Goal: Transaction & Acquisition: Purchase product/service

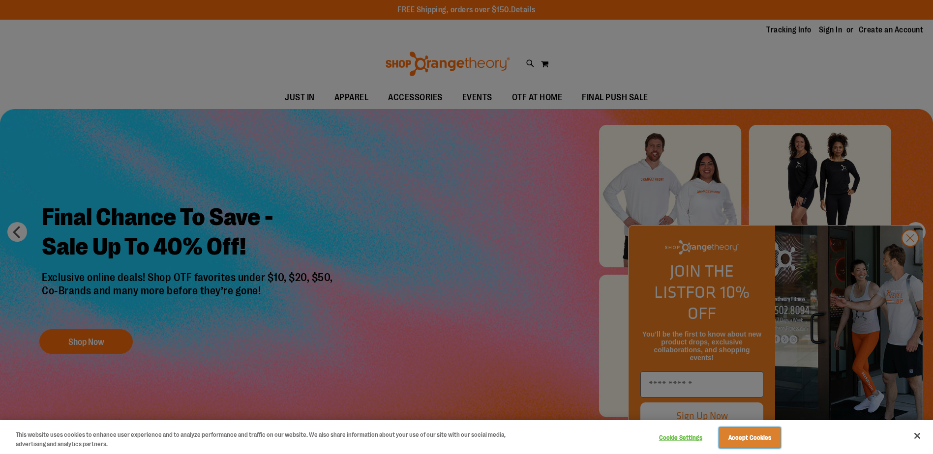
click at [759, 441] on button "Accept Cookies" at bounding box center [749, 438] width 61 height 21
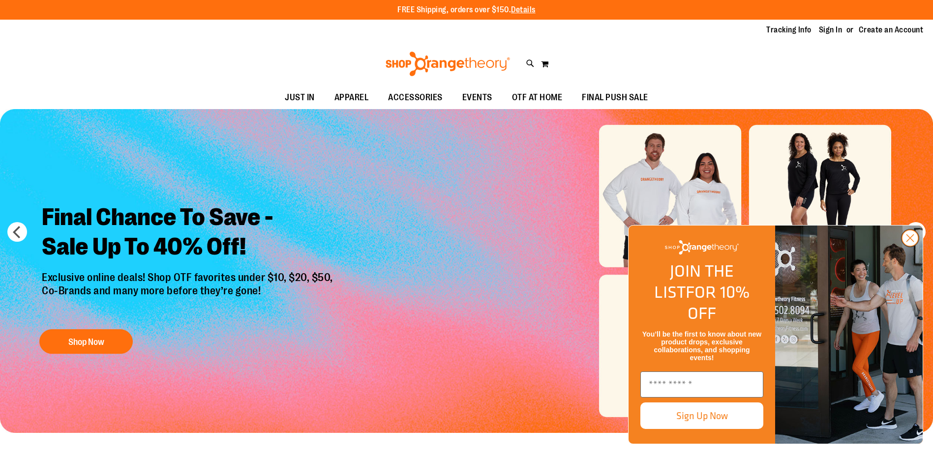
click at [908, 246] on circle "Close dialog" at bounding box center [910, 238] width 16 height 16
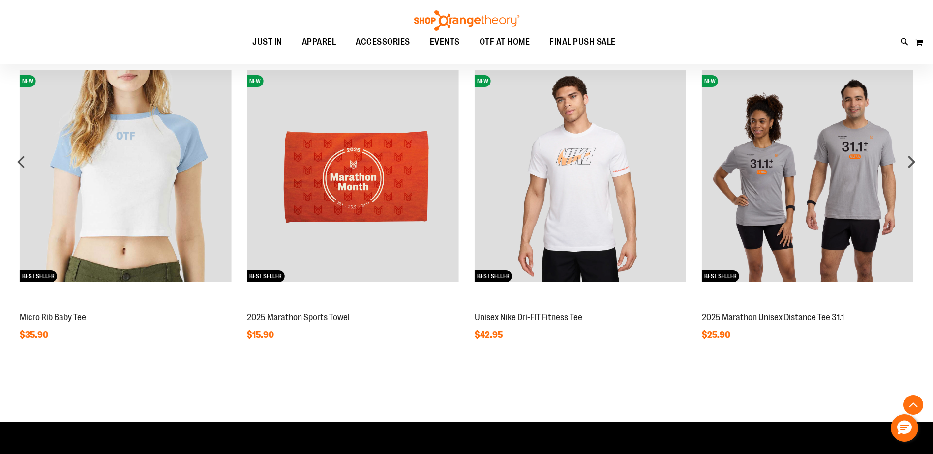
scroll to position [885, 0]
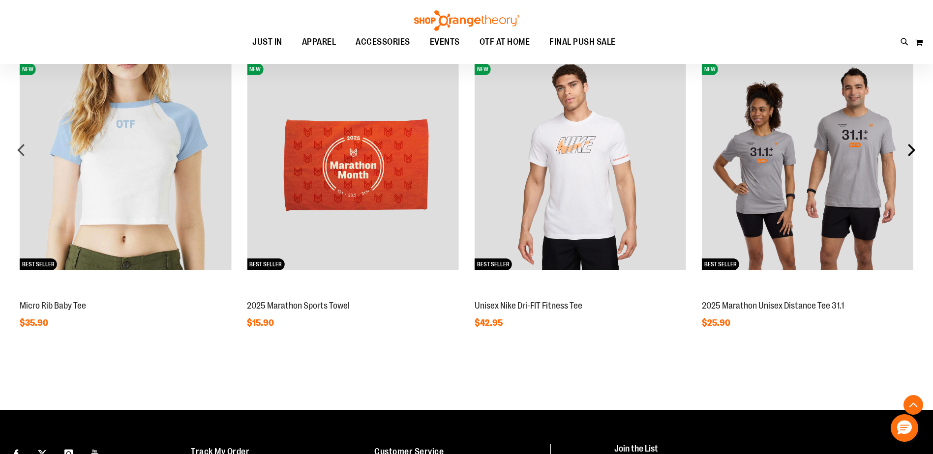
click at [914, 154] on div "next" at bounding box center [911, 150] width 20 height 20
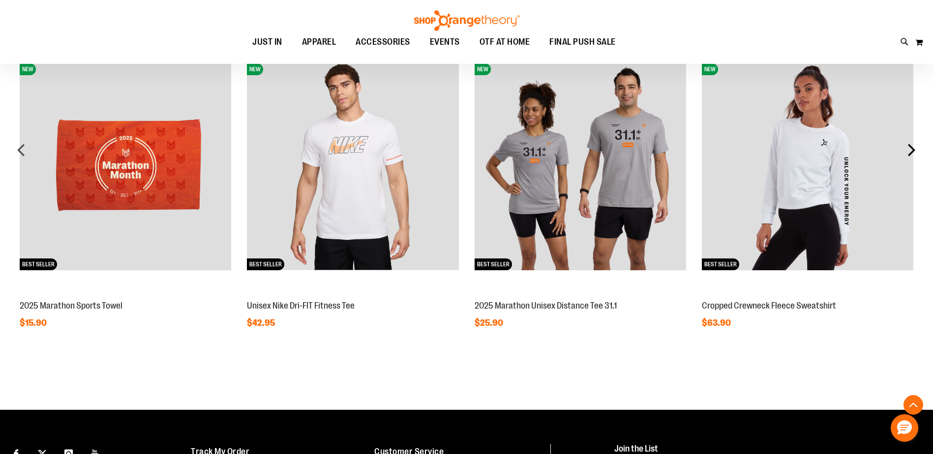
click at [914, 154] on div "next" at bounding box center [911, 150] width 20 height 20
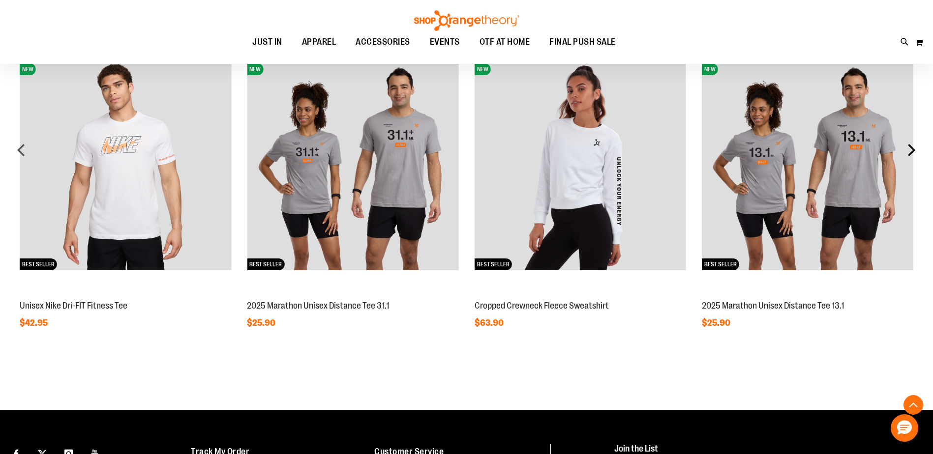
click at [914, 154] on div "next" at bounding box center [911, 150] width 20 height 20
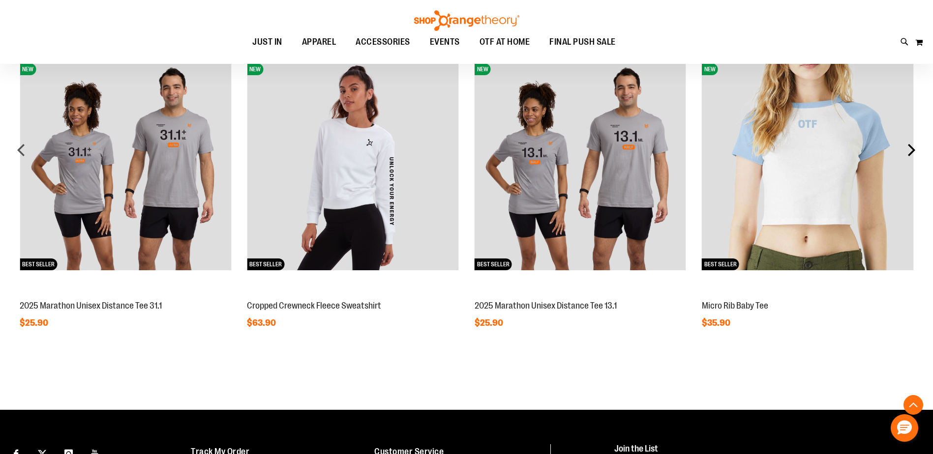
click at [914, 154] on div "next" at bounding box center [911, 150] width 20 height 20
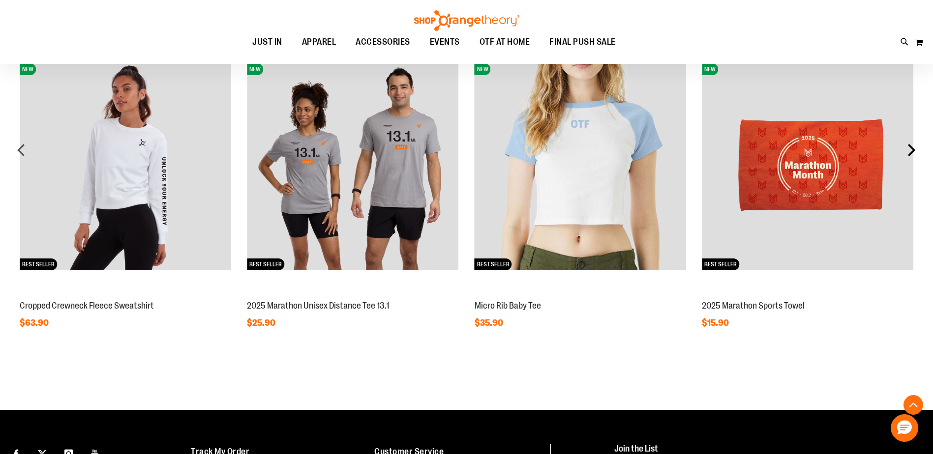
click at [914, 154] on div "next" at bounding box center [911, 150] width 20 height 20
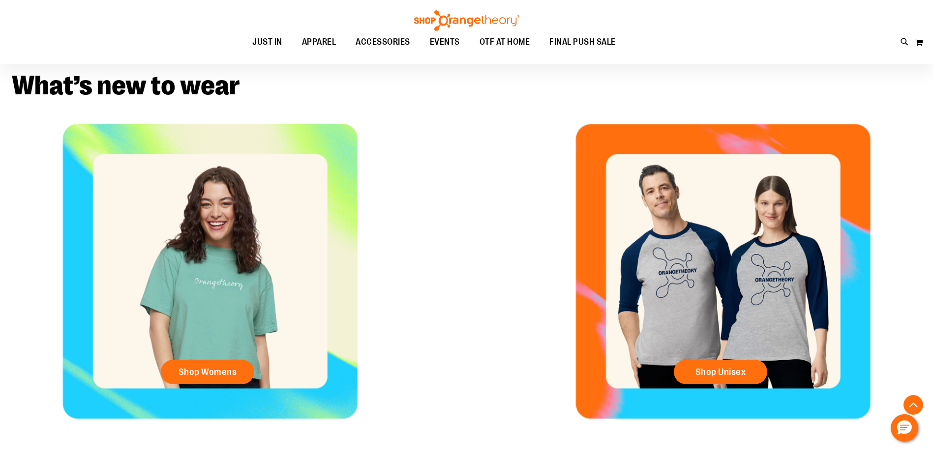
scroll to position [542, 0]
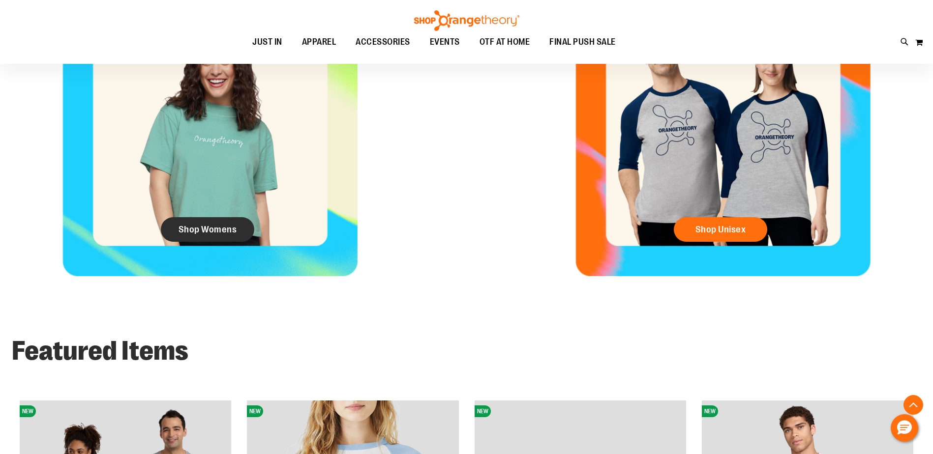
click at [219, 236] on link "Shop Womens" at bounding box center [207, 229] width 93 height 25
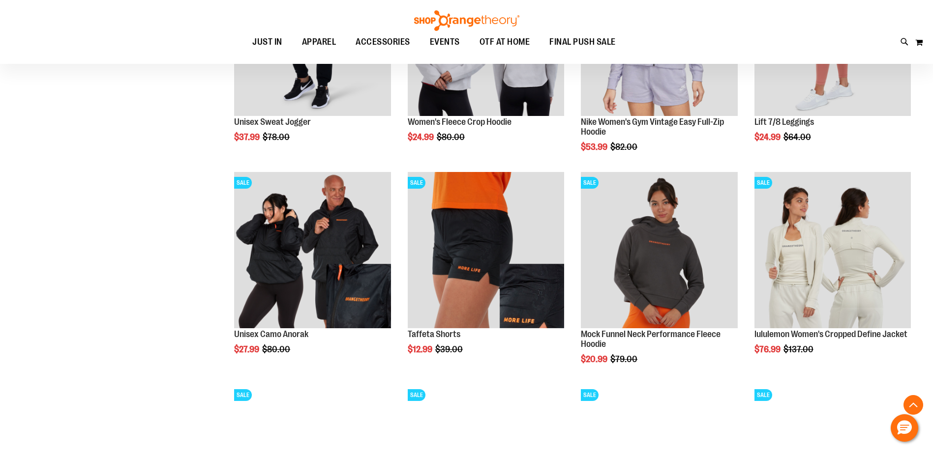
scroll to position [885, 0]
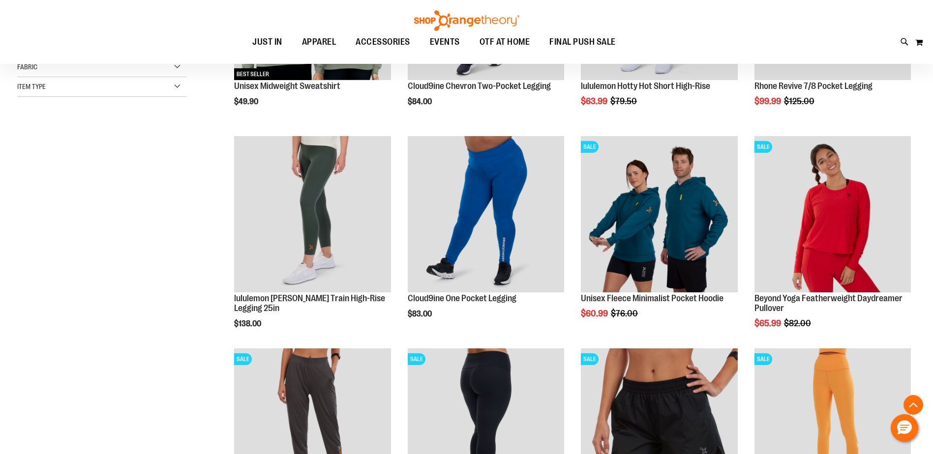
scroll to position [295, 0]
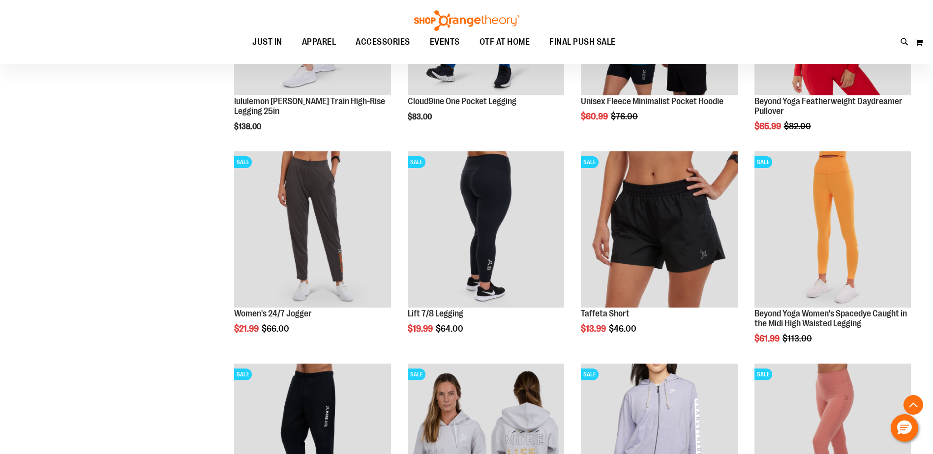
scroll to position [491, 0]
